Goal: Task Accomplishment & Management: Manage account settings

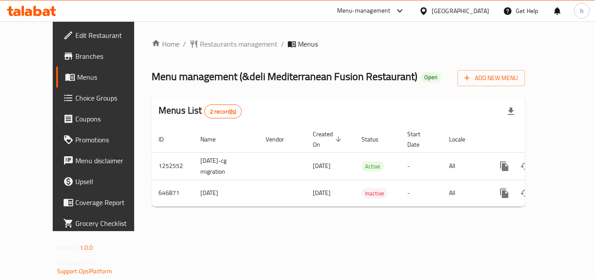
click at [481, 8] on div "[GEOGRAPHIC_DATA]" at bounding box center [459, 11] width 57 height 10
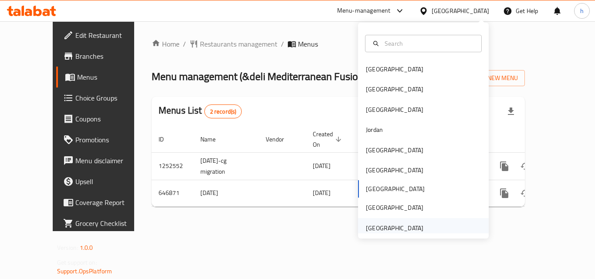
click at [392, 226] on div "[GEOGRAPHIC_DATA]" at bounding box center [394, 228] width 57 height 10
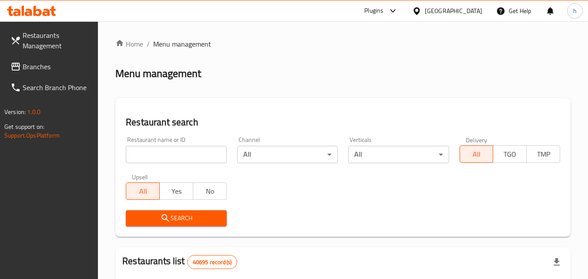
click at [57, 64] on span "Branches" at bounding box center [57, 66] width 69 height 10
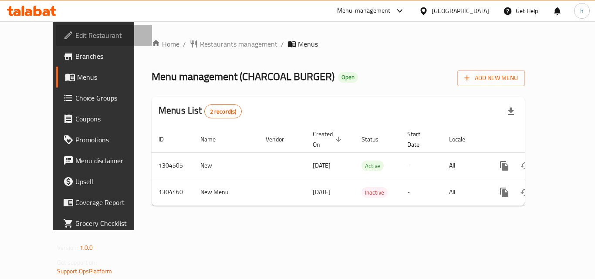
click at [75, 38] on span "Edit Restaurant" at bounding box center [110, 35] width 70 height 10
